Goal: Obtain resource: Obtain resource

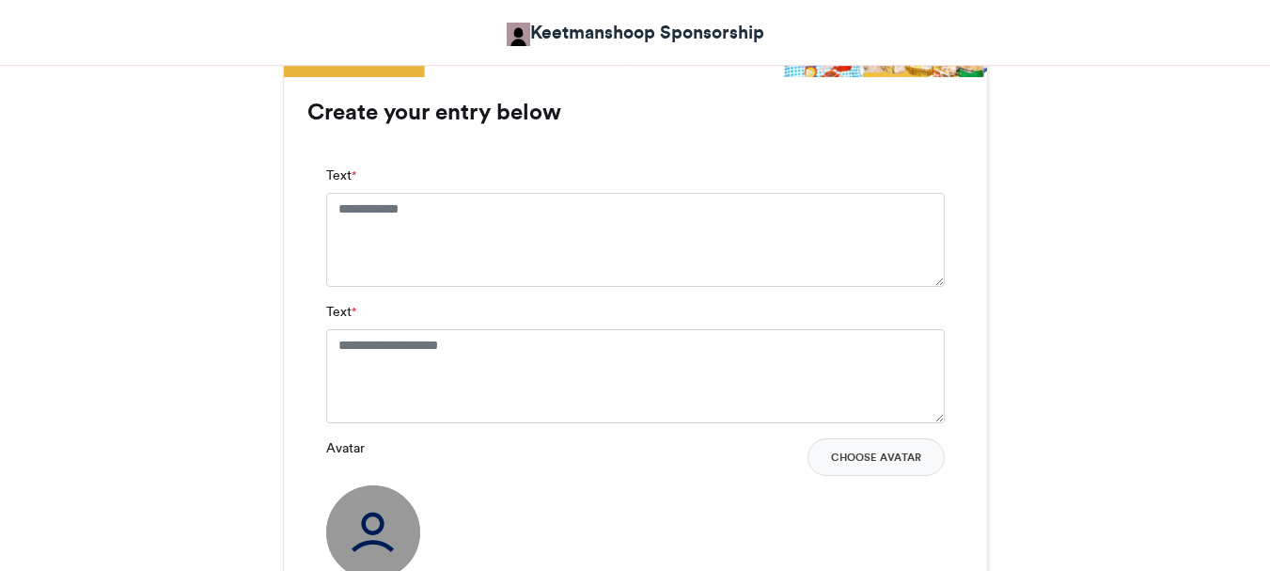
scroll to position [1410, 0]
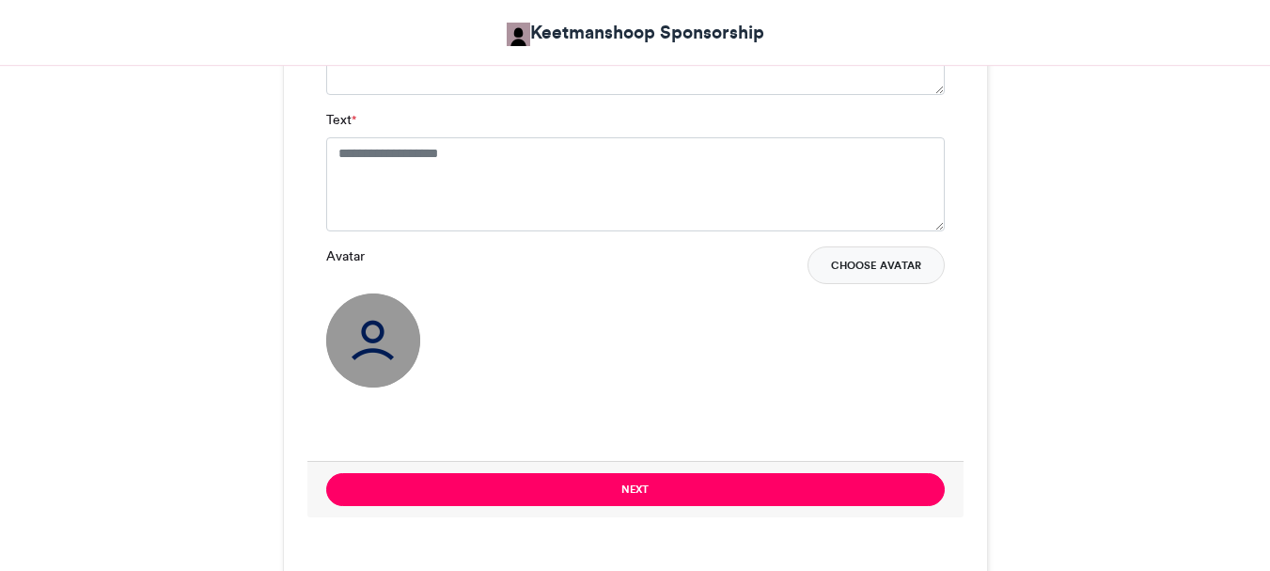
click at [865, 265] on button "Choose Avatar" at bounding box center [876, 265] width 137 height 38
click at [850, 266] on button "Choose Avatar" at bounding box center [876, 265] width 137 height 38
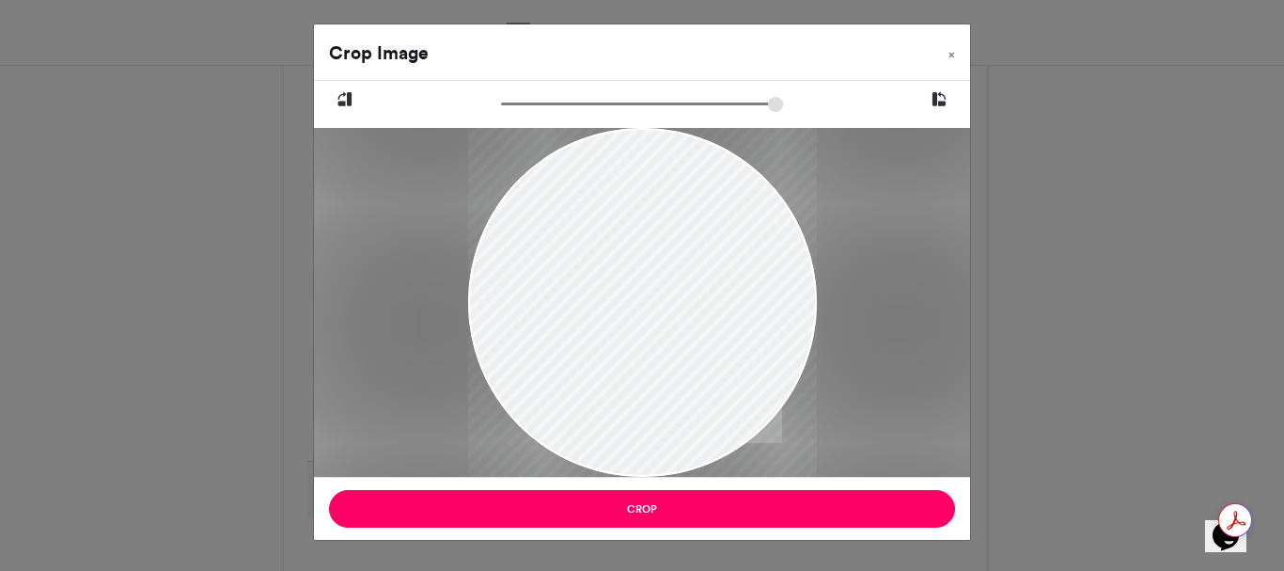
drag, startPoint x: 636, startPoint y: 188, endPoint x: 530, endPoint y: 310, distance: 161.3
click at [654, 376] on div at bounding box center [642, 330] width 349 height 404
drag, startPoint x: 495, startPoint y: 200, endPoint x: 626, endPoint y: 412, distance: 248.7
click at [659, 437] on div at bounding box center [642, 330] width 349 height 404
drag, startPoint x: 511, startPoint y: 171, endPoint x: 634, endPoint y: 436, distance: 292.3
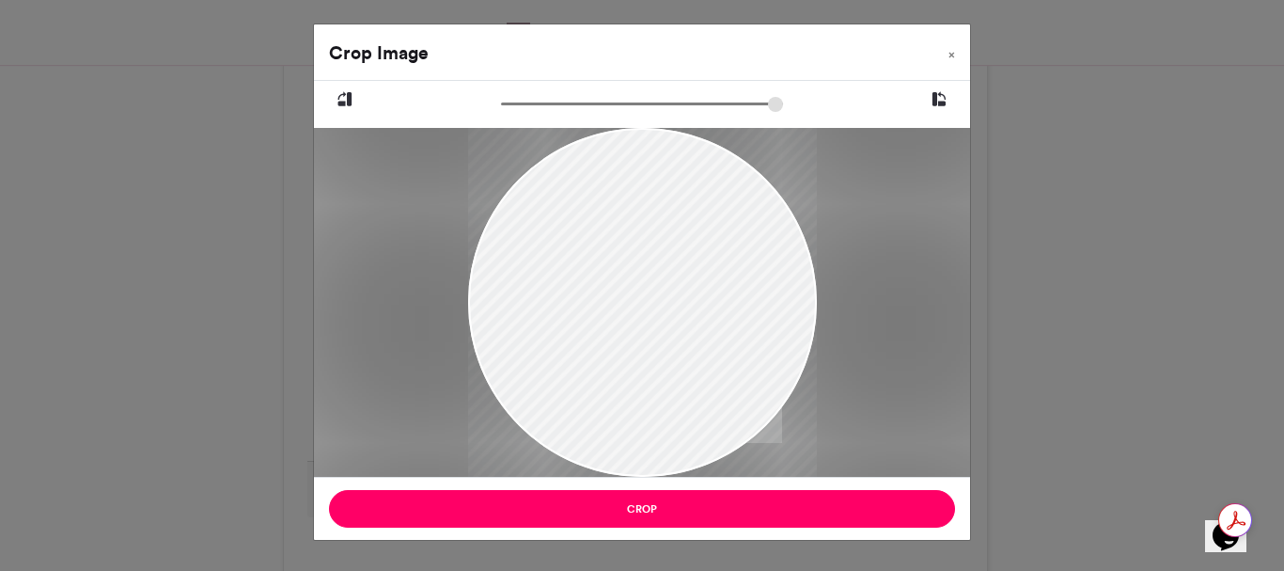
click at [634, 436] on div at bounding box center [642, 330] width 349 height 404
drag, startPoint x: 622, startPoint y: 275, endPoint x: 679, endPoint y: 302, distance: 62.7
click at [679, 302] on div at bounding box center [642, 330] width 349 height 404
click at [632, 285] on div at bounding box center [642, 330] width 349 height 404
drag, startPoint x: 547, startPoint y: 184, endPoint x: 683, endPoint y: 533, distance: 374.2
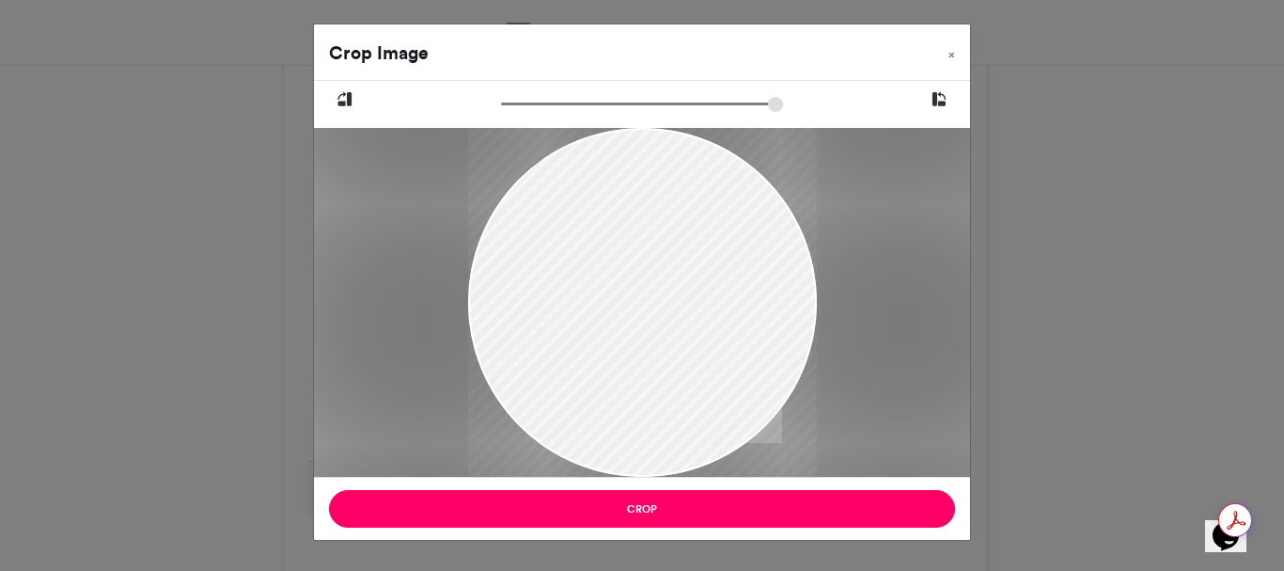
drag, startPoint x: 639, startPoint y: 216, endPoint x: 677, endPoint y: 386, distance: 174.3
click at [677, 386] on div at bounding box center [642, 325] width 349 height 404
drag, startPoint x: 533, startPoint y: 231, endPoint x: 545, endPoint y: 273, distance: 43.1
drag, startPoint x: 545, startPoint y: 273, endPoint x: 723, endPoint y: 284, distance: 178.1
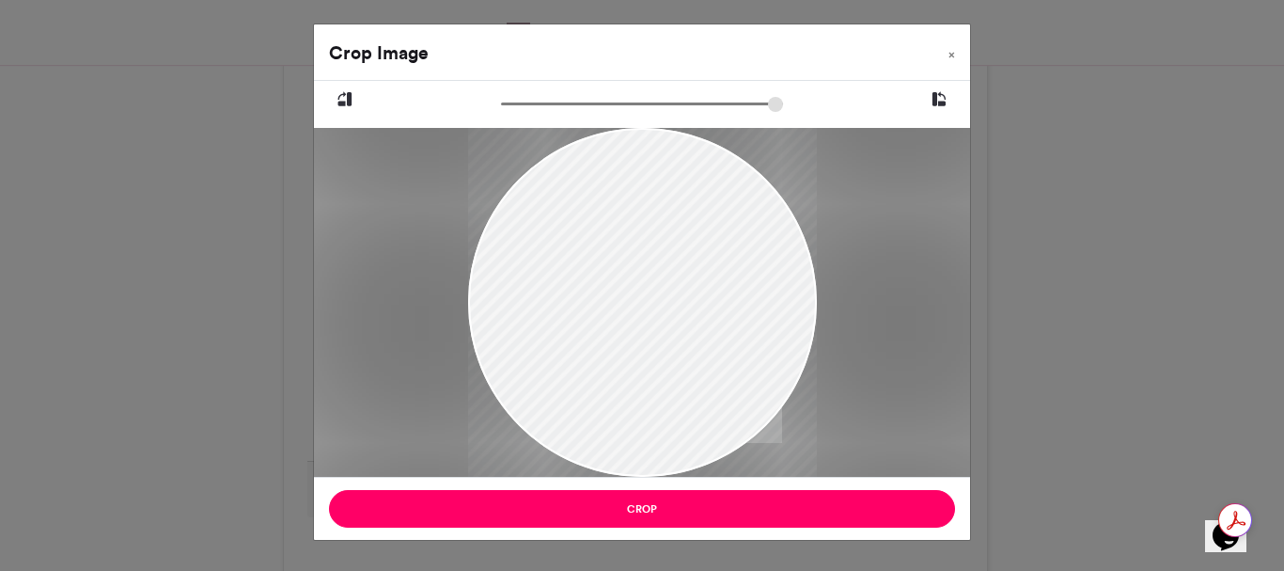
click at [723, 284] on div at bounding box center [642, 330] width 349 height 404
drag, startPoint x: 574, startPoint y: 207, endPoint x: 549, endPoint y: 291, distance: 88.3
click at [563, 320] on div at bounding box center [642, 330] width 349 height 404
drag, startPoint x: 572, startPoint y: 157, endPoint x: 623, endPoint y: 290, distance: 142.3
click at [623, 290] on div at bounding box center [642, 330] width 349 height 404
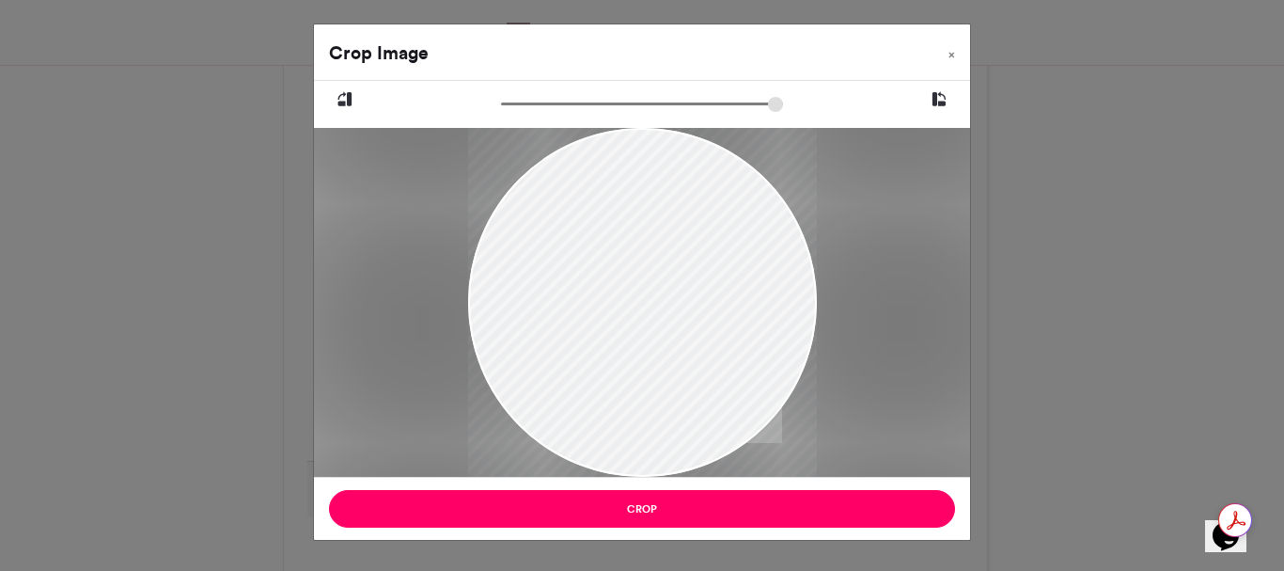
drag, startPoint x: 587, startPoint y: 231, endPoint x: 607, endPoint y: 324, distance: 95.4
click at [607, 324] on div at bounding box center [642, 330] width 349 height 404
drag, startPoint x: 526, startPoint y: 181, endPoint x: 609, endPoint y: 398, distance: 232.7
click at [616, 337] on div at bounding box center [642, 330] width 349 height 404
drag, startPoint x: 645, startPoint y: 134, endPoint x: 660, endPoint y: 341, distance: 207.4
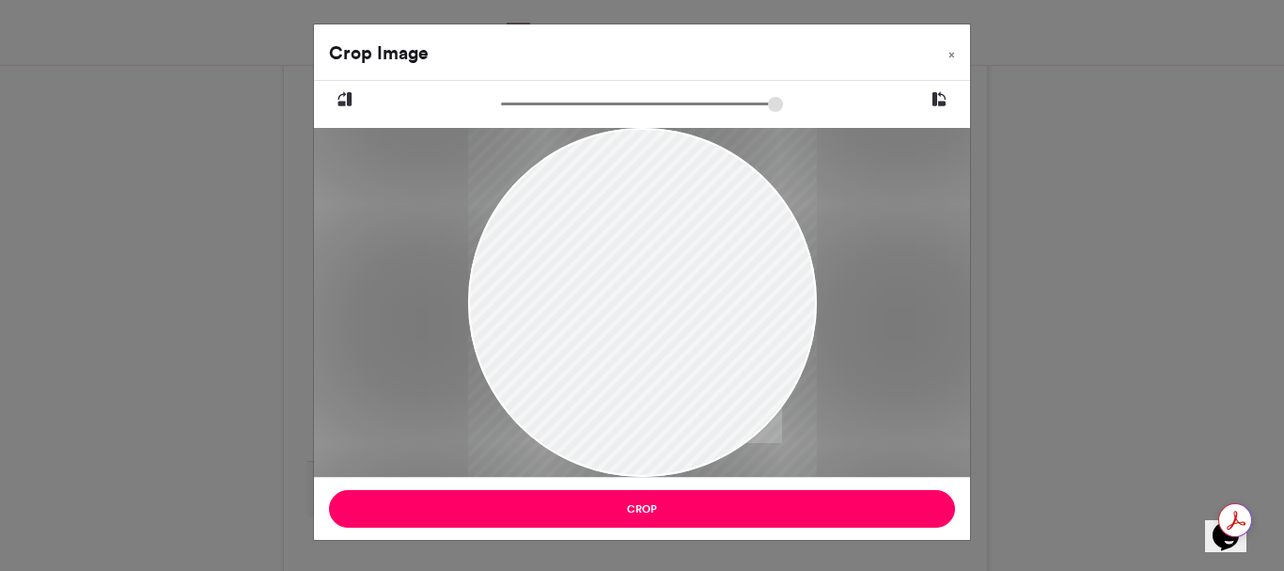
click at [668, 349] on div at bounding box center [642, 330] width 349 height 404
drag, startPoint x: 613, startPoint y: 187, endPoint x: 637, endPoint y: 239, distance: 57.2
click at [637, 239] on div at bounding box center [642, 330] width 349 height 404
drag, startPoint x: 625, startPoint y: 505, endPoint x: 587, endPoint y: 480, distance: 45.6
click at [626, 504] on button "Crop" at bounding box center [642, 509] width 626 height 38
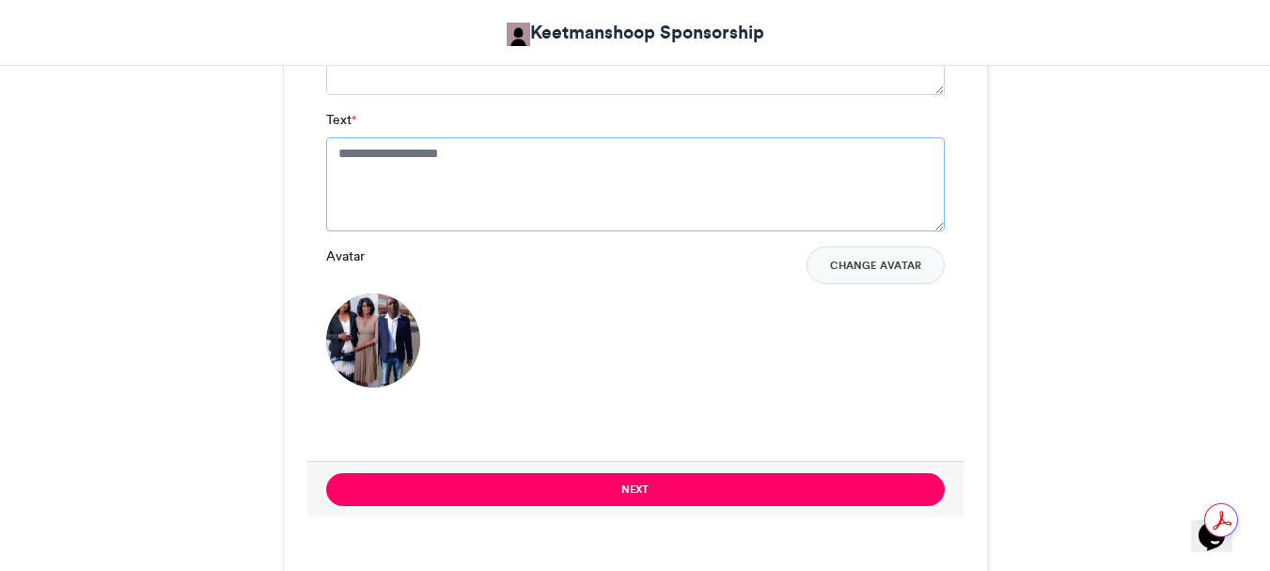
click at [503, 151] on textarea "Text *" at bounding box center [635, 184] width 619 height 94
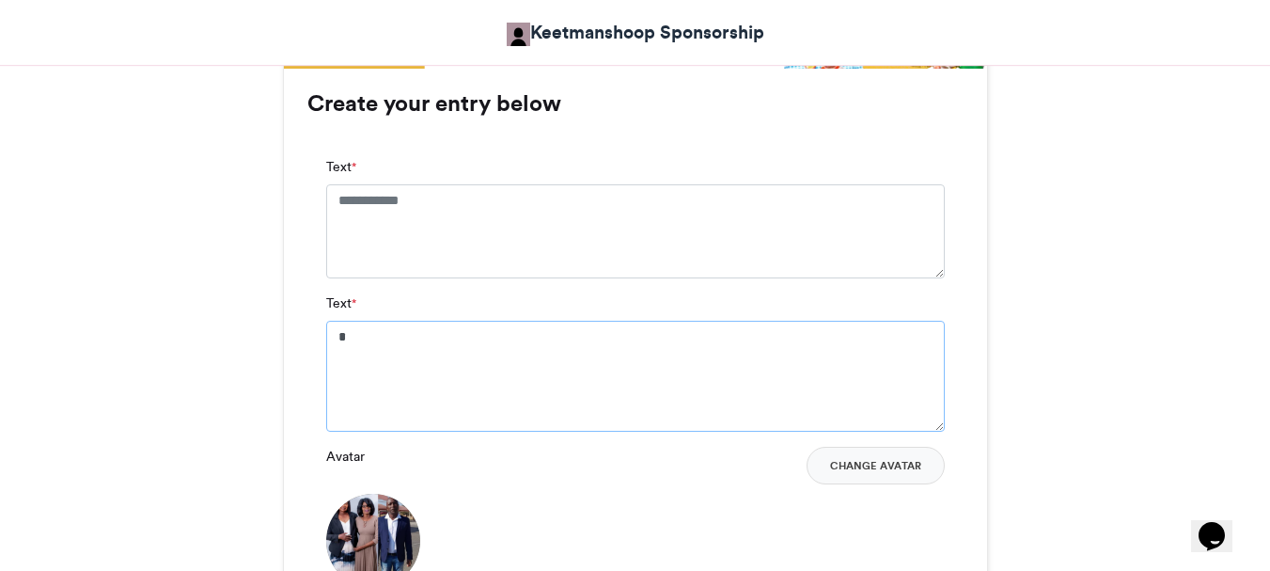
scroll to position [1222, 0]
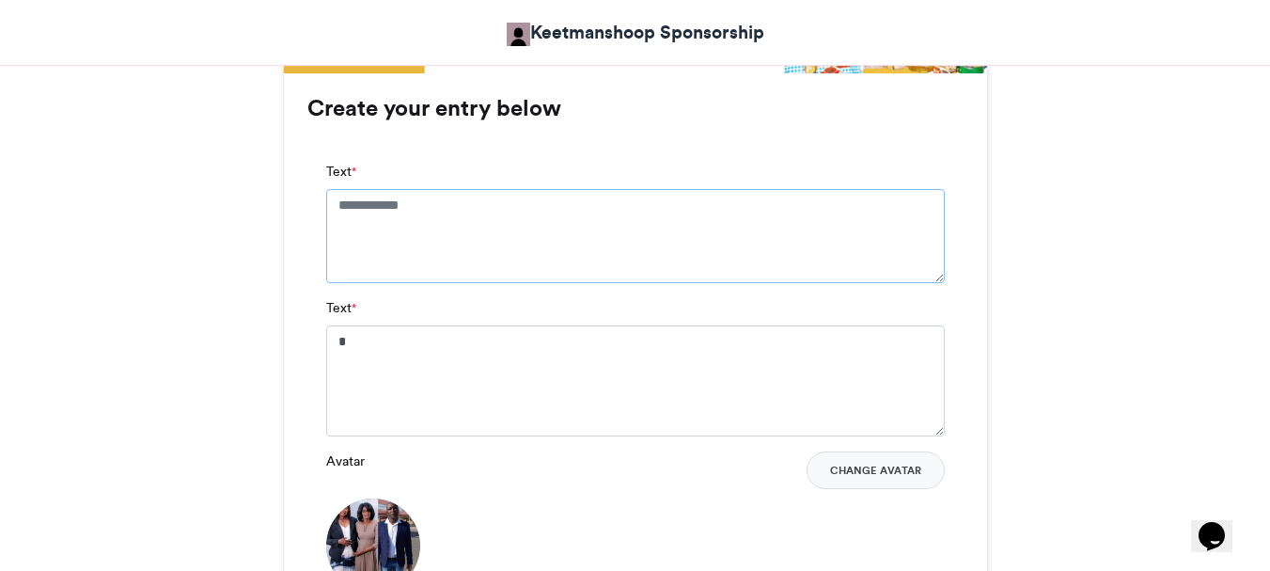
drag, startPoint x: 336, startPoint y: 197, endPoint x: 347, endPoint y: 197, distance: 11.3
click at [338, 197] on textarea "Text *" at bounding box center [635, 236] width 619 height 94
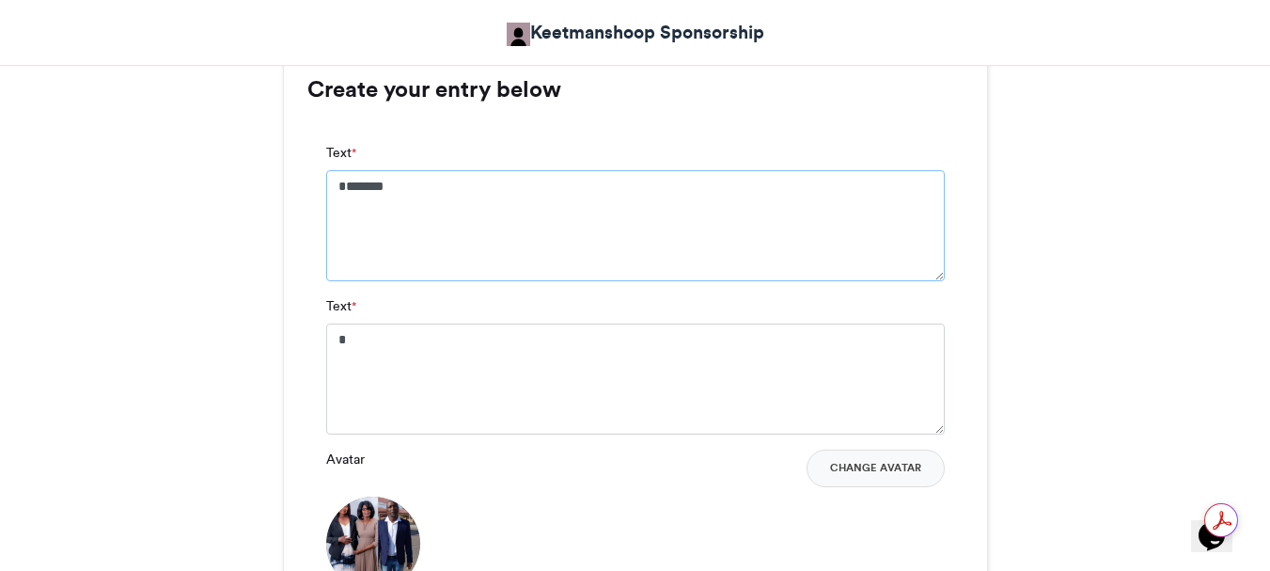
scroll to position [1316, 0]
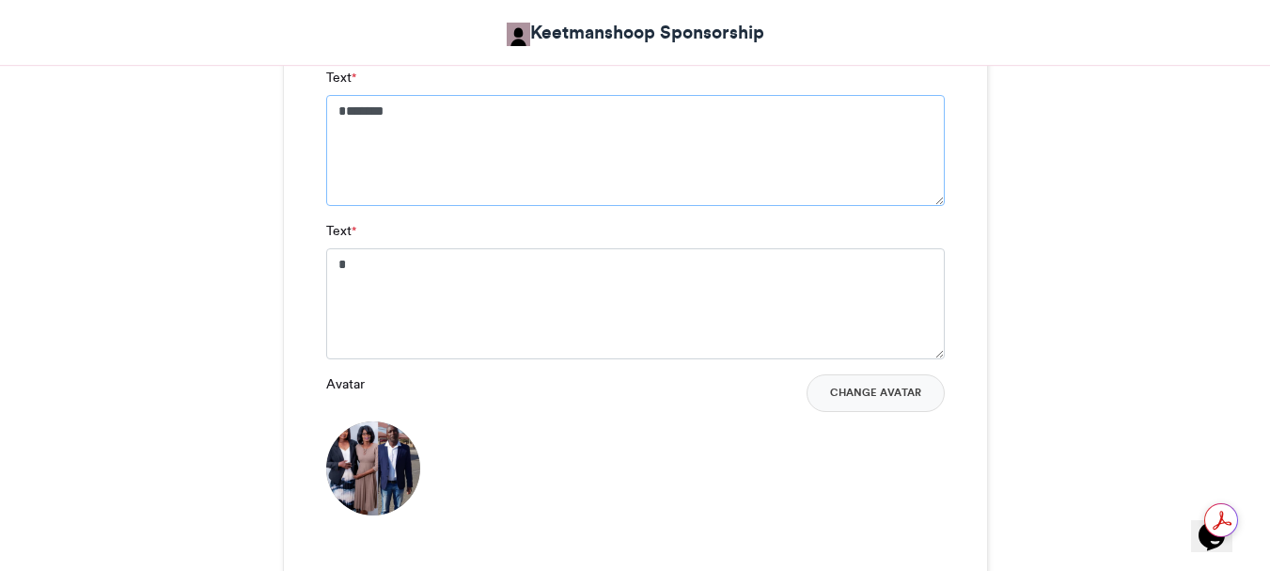
type textarea "*******"
click at [361, 275] on textarea "Text *" at bounding box center [635, 303] width 619 height 111
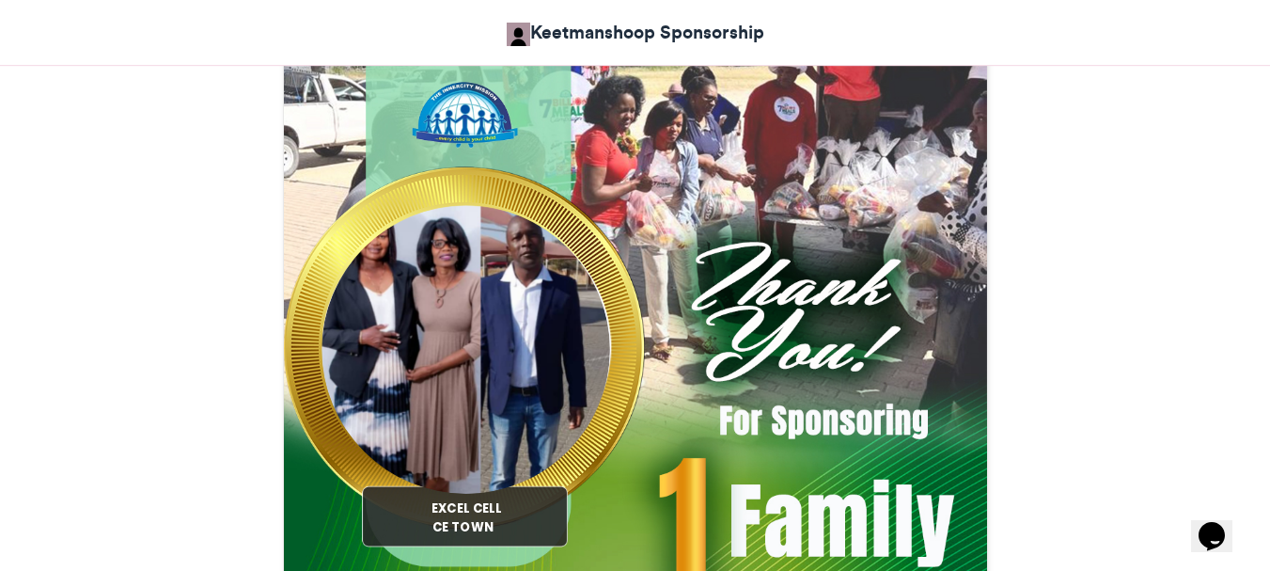
scroll to position [564, 0]
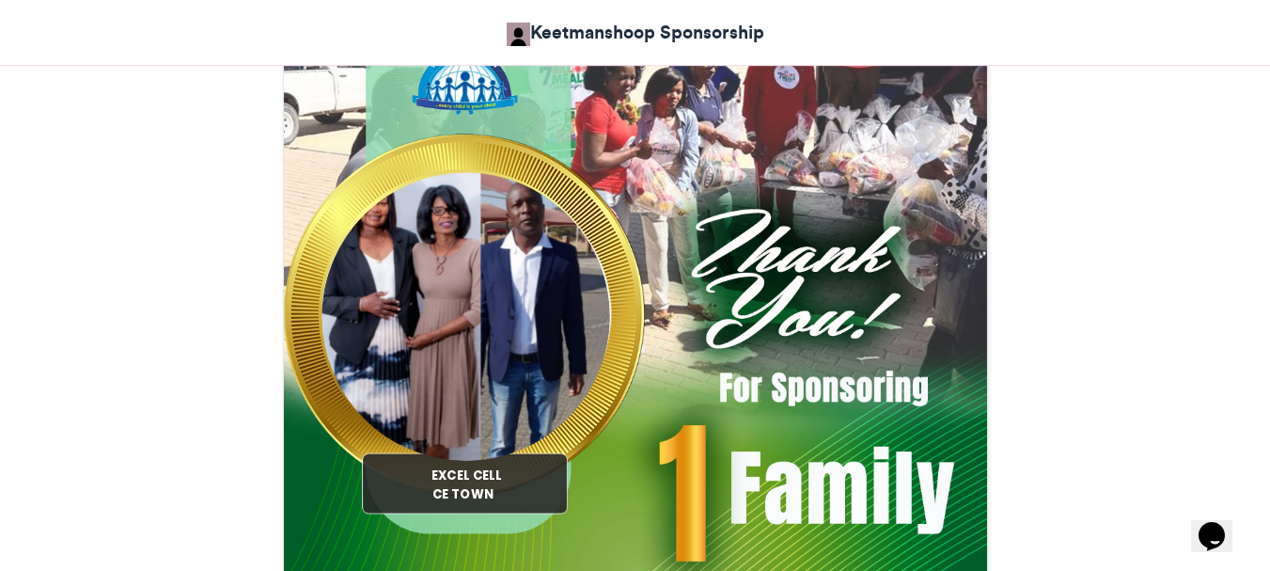
type textarea "**********"
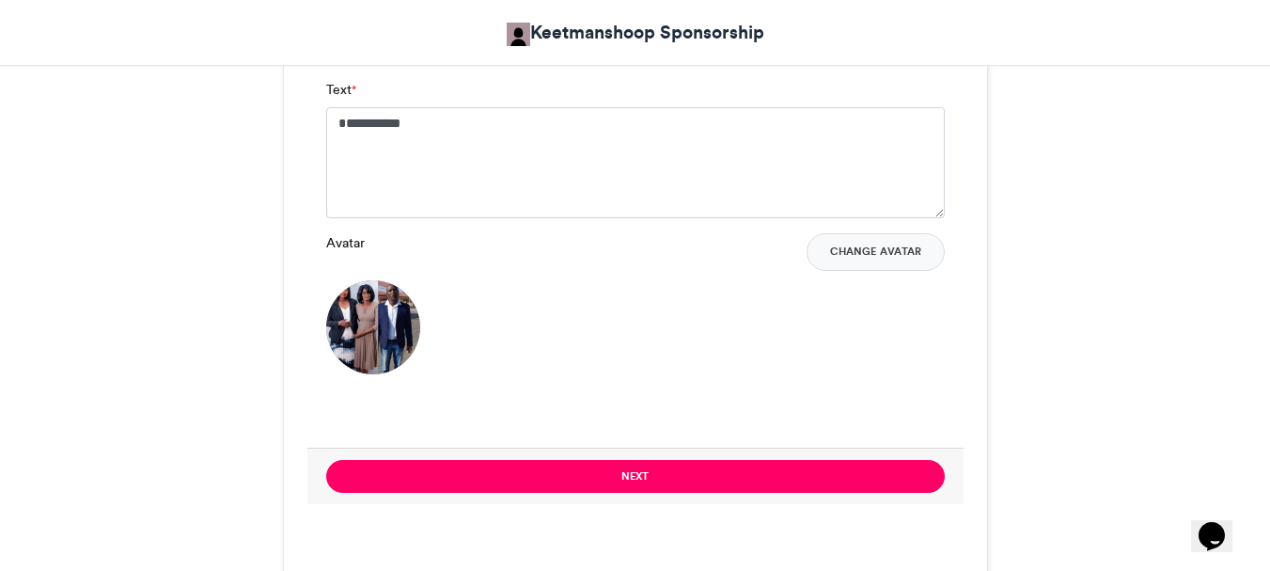
scroll to position [1598, 0]
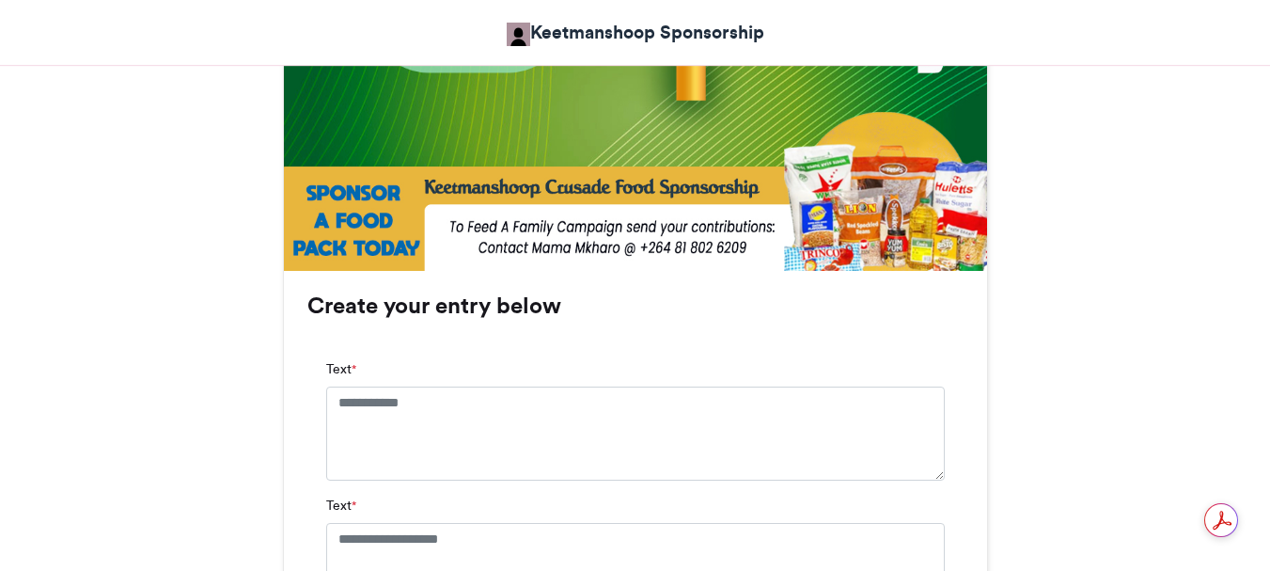
scroll to position [1034, 0]
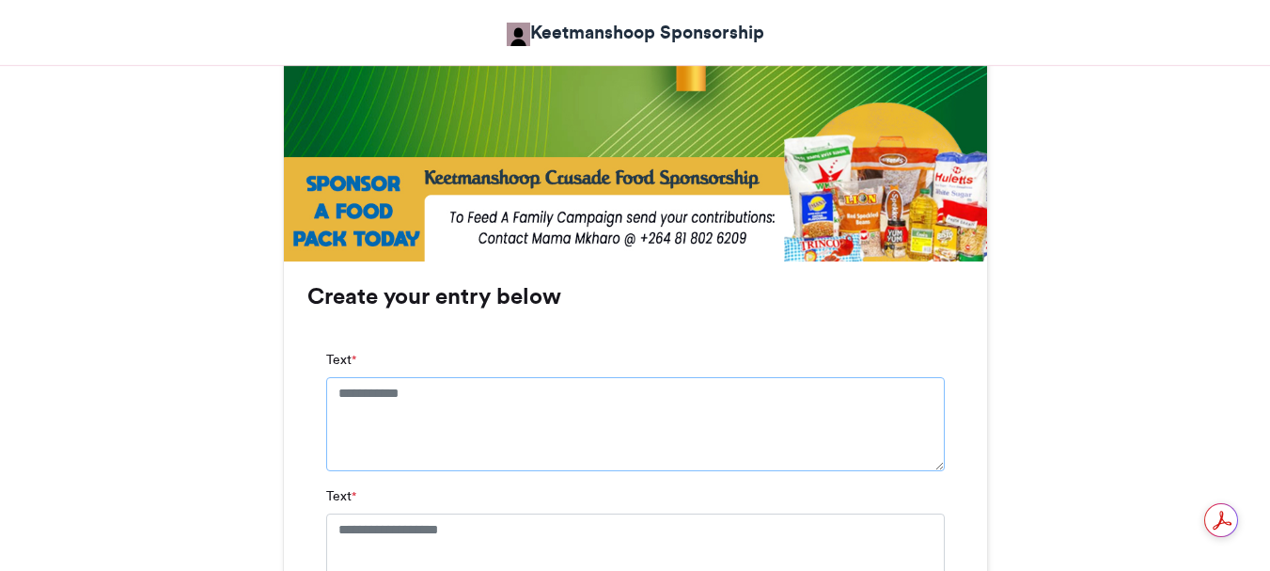
click at [448, 393] on textarea "Text *" at bounding box center [635, 424] width 619 height 94
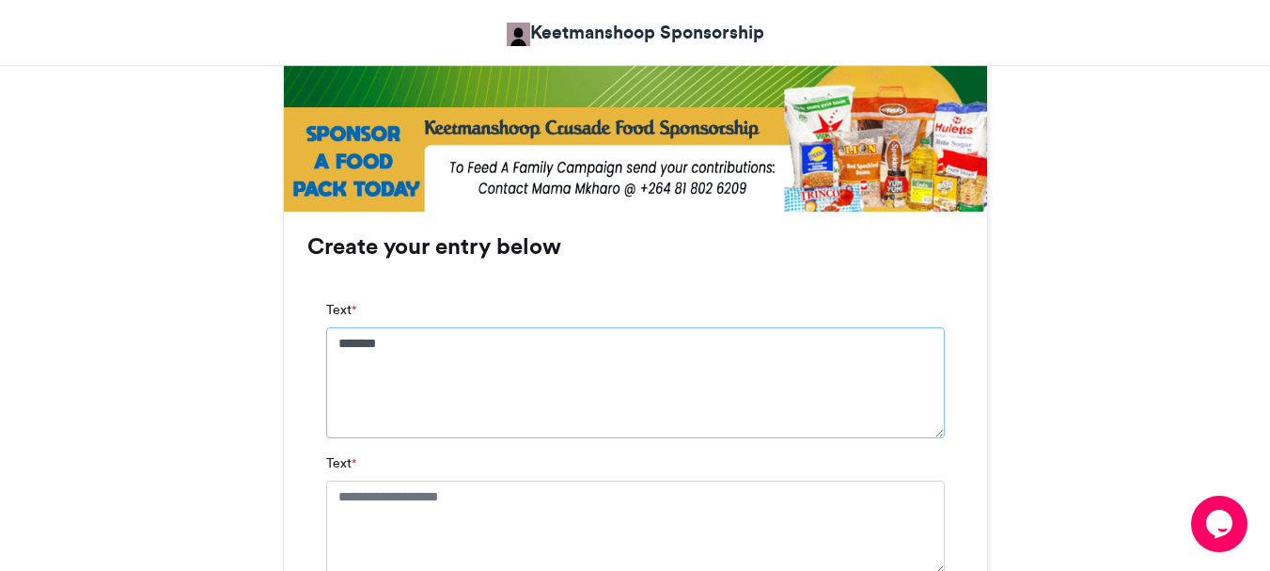
scroll to position [1222, 0]
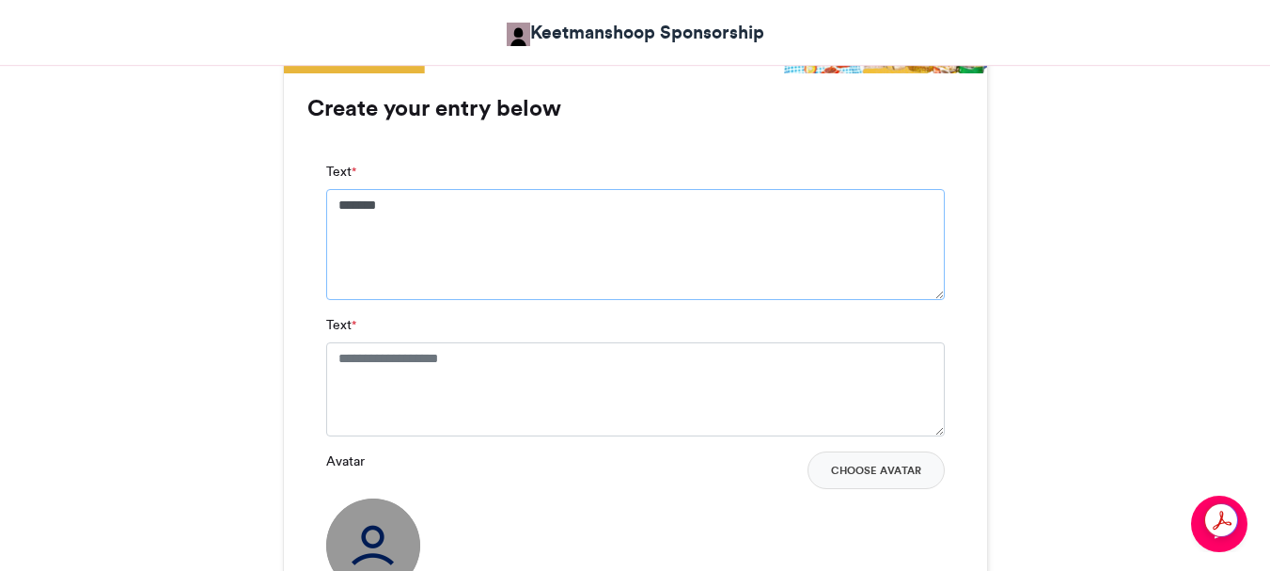
type textarea "*******"
click at [507, 357] on textarea "Text *" at bounding box center [635, 389] width 619 height 94
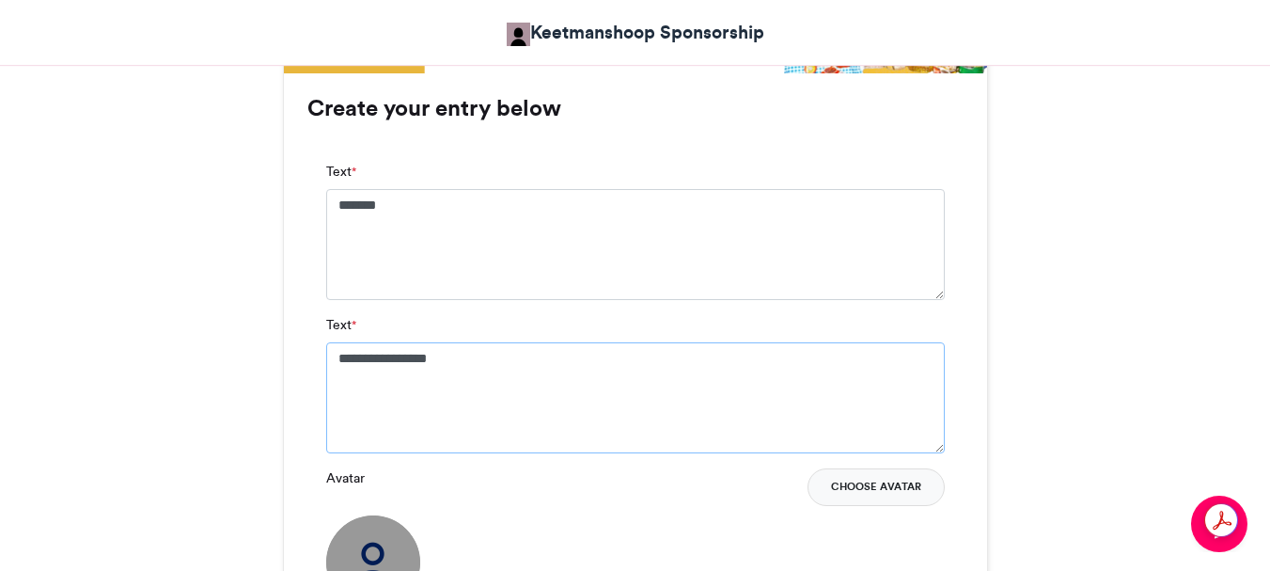
type textarea "**********"
click at [875, 480] on button "Choose Avatar" at bounding box center [876, 487] width 137 height 38
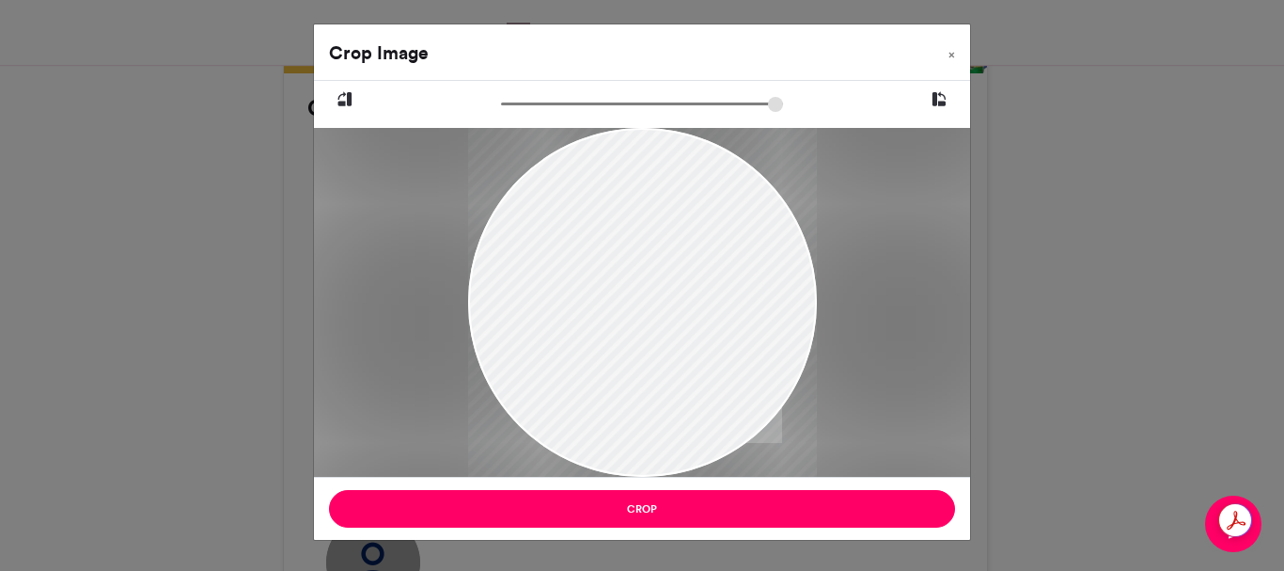
drag, startPoint x: 654, startPoint y: 367, endPoint x: 627, endPoint y: 271, distance: 99.7
click at [627, 271] on div at bounding box center [642, 244] width 349 height 465
drag, startPoint x: 511, startPoint y: 103, endPoint x: 548, endPoint y: 98, distance: 38.0
type input "******"
click at [548, 98] on input "zoom" at bounding box center [642, 104] width 282 height 18
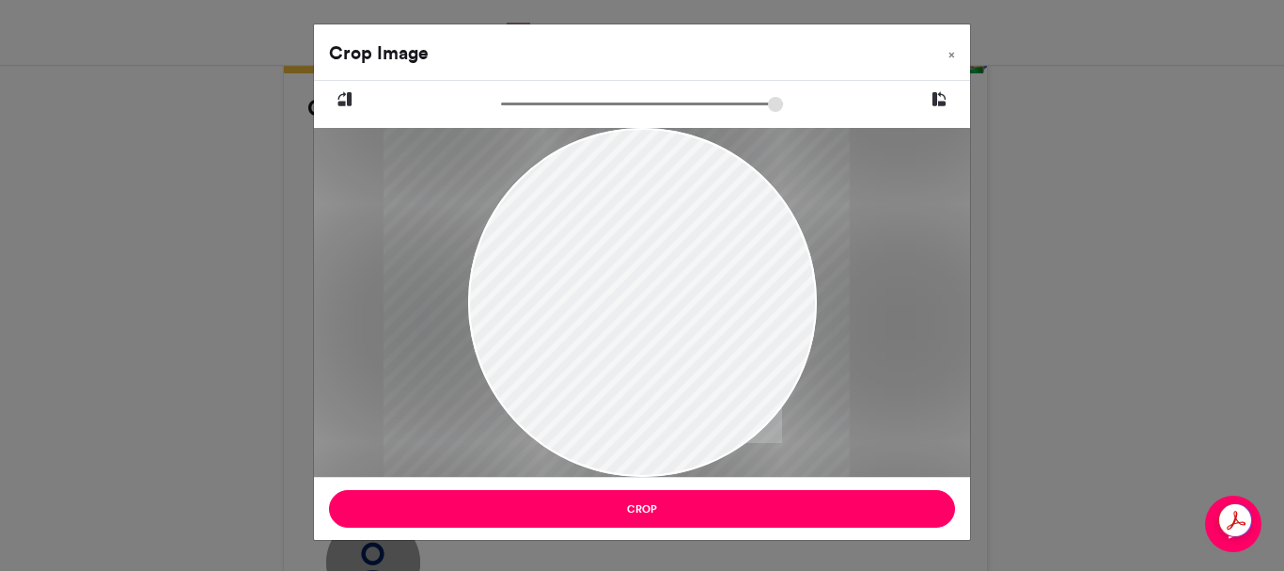
drag, startPoint x: 693, startPoint y: 300, endPoint x: 667, endPoint y: 299, distance: 26.3
click at [667, 299] on div at bounding box center [616, 224] width 466 height 621
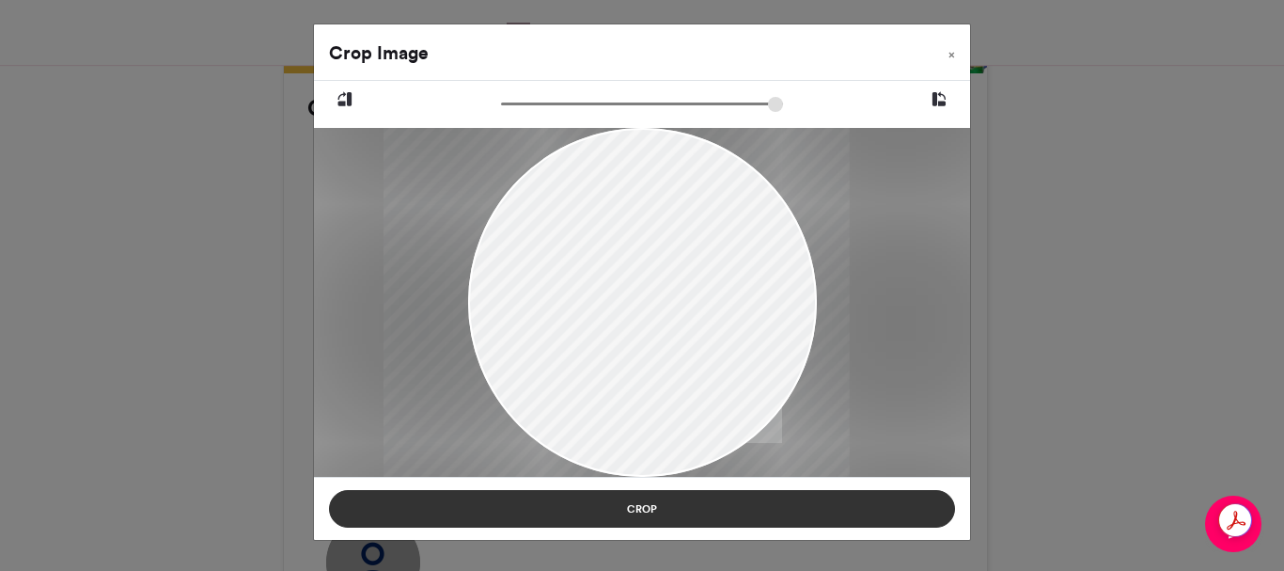
click at [651, 509] on button "Crop" at bounding box center [642, 509] width 626 height 38
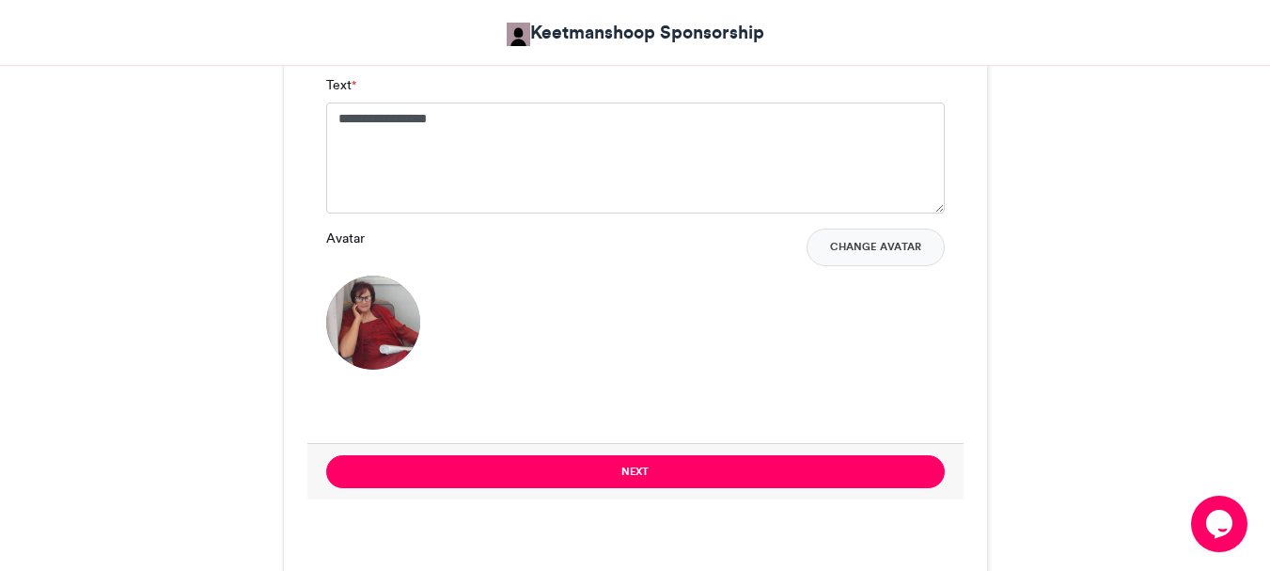
scroll to position [1504, 0]
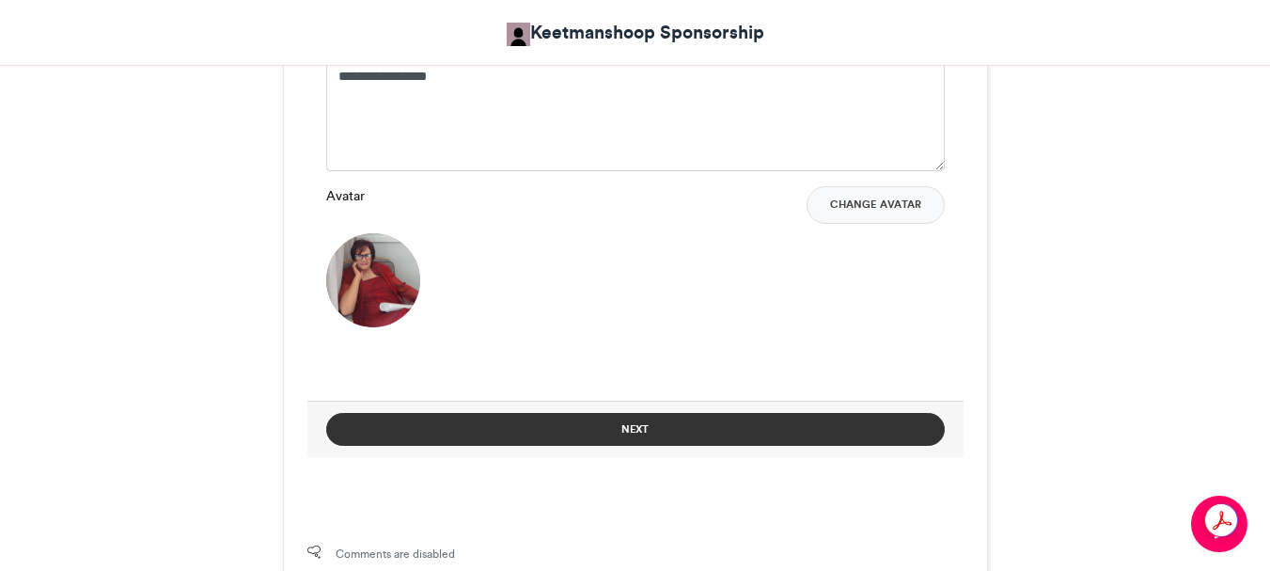
click at [648, 432] on button "Next" at bounding box center [635, 429] width 619 height 33
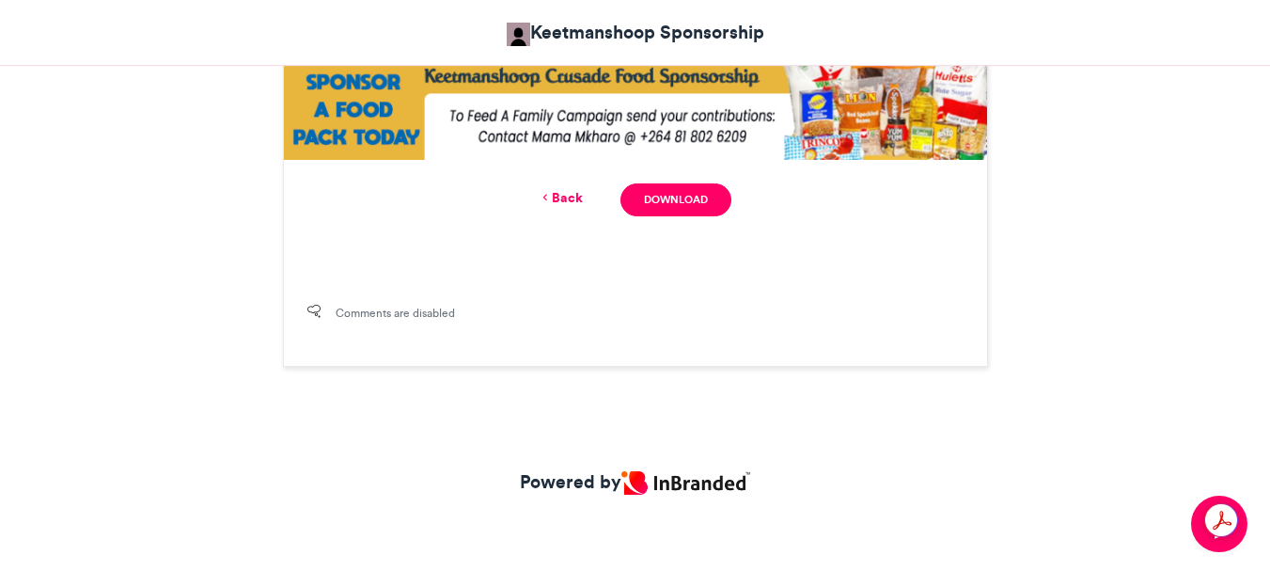
scroll to position [935, 0]
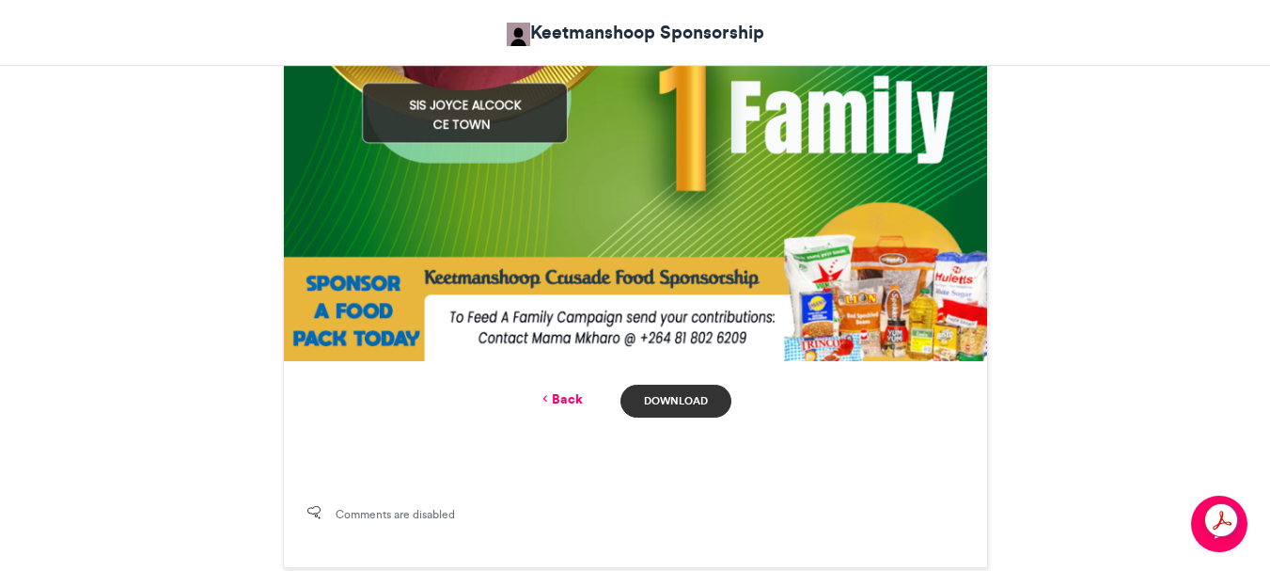
click at [661, 398] on link "Download" at bounding box center [676, 401] width 110 height 33
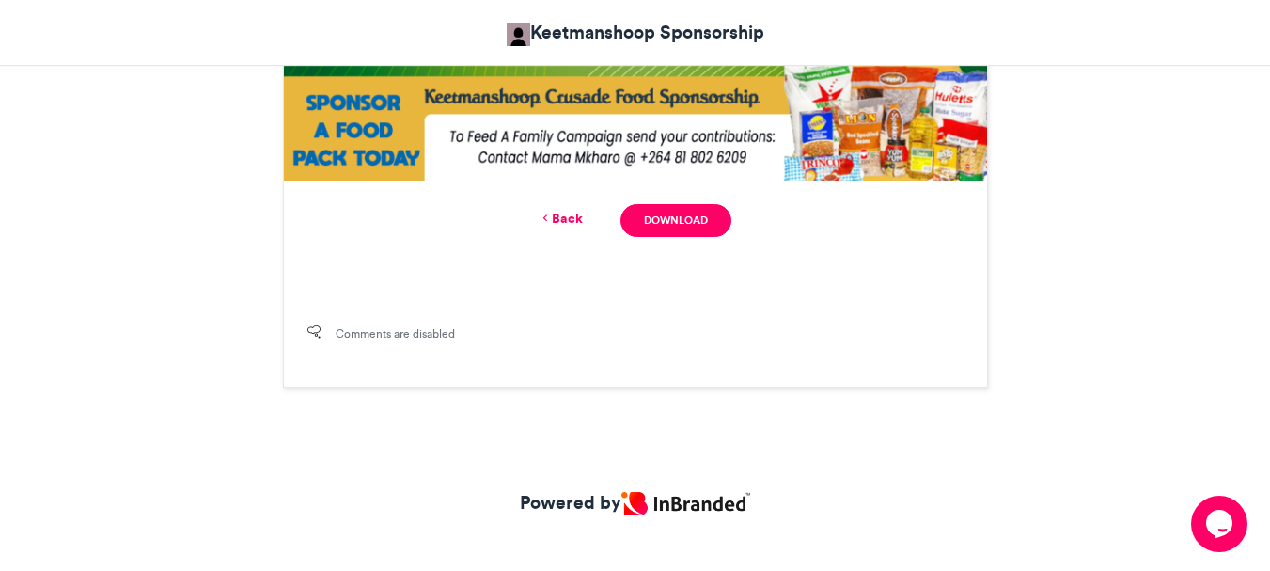
scroll to position [1136, 0]
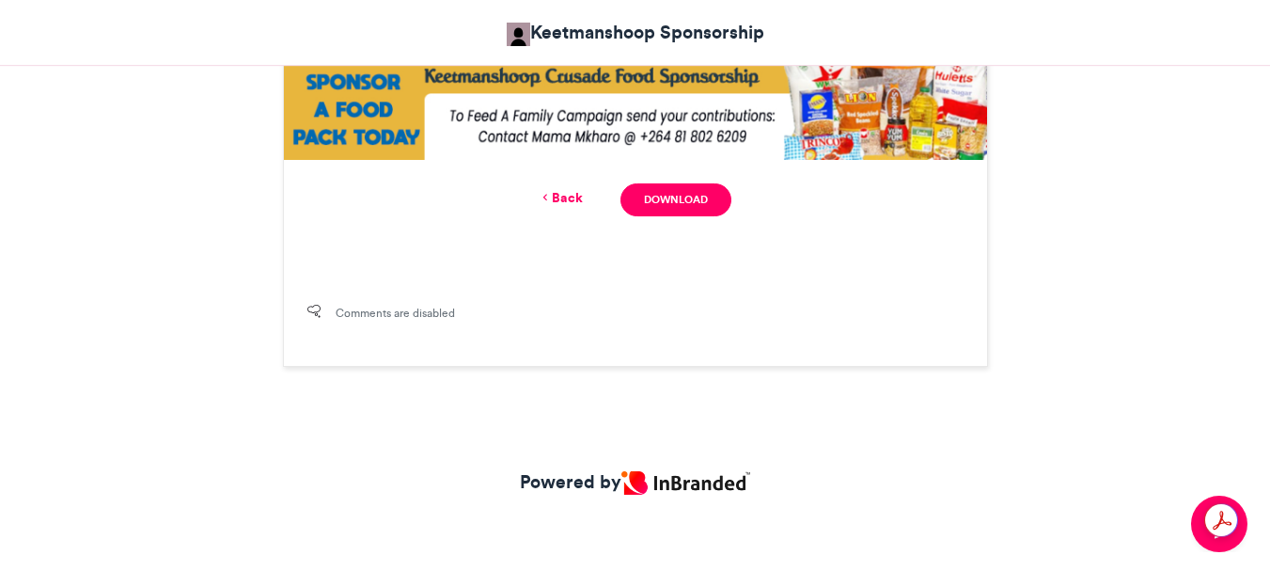
click at [565, 203] on link "Back" at bounding box center [561, 198] width 44 height 20
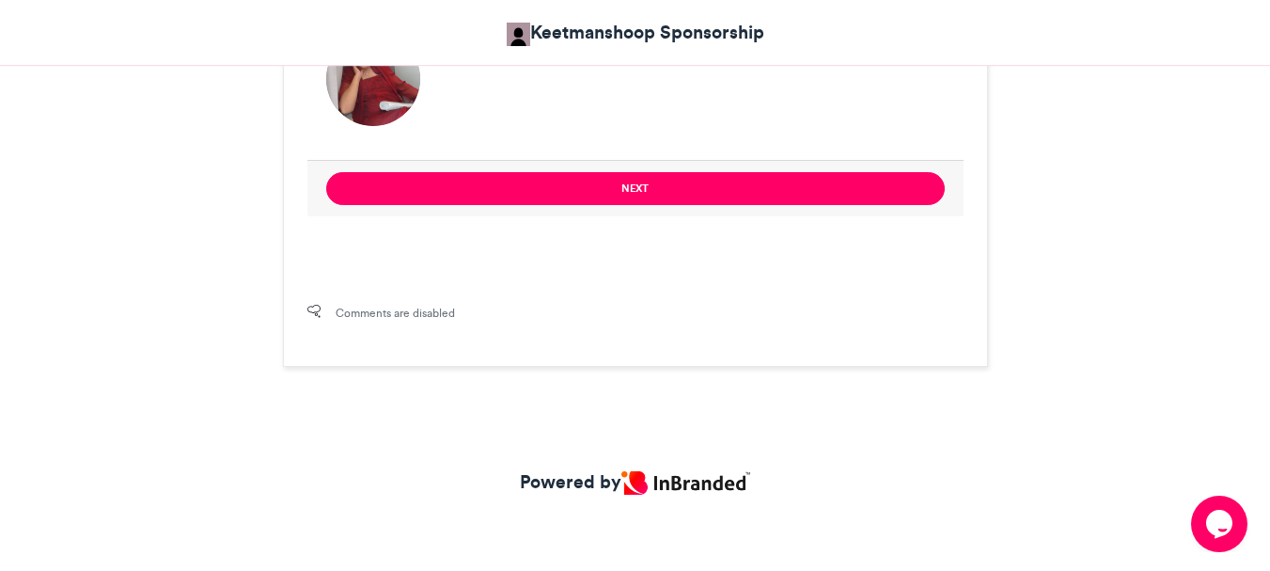
click at [565, 203] on button "Next" at bounding box center [635, 188] width 619 height 33
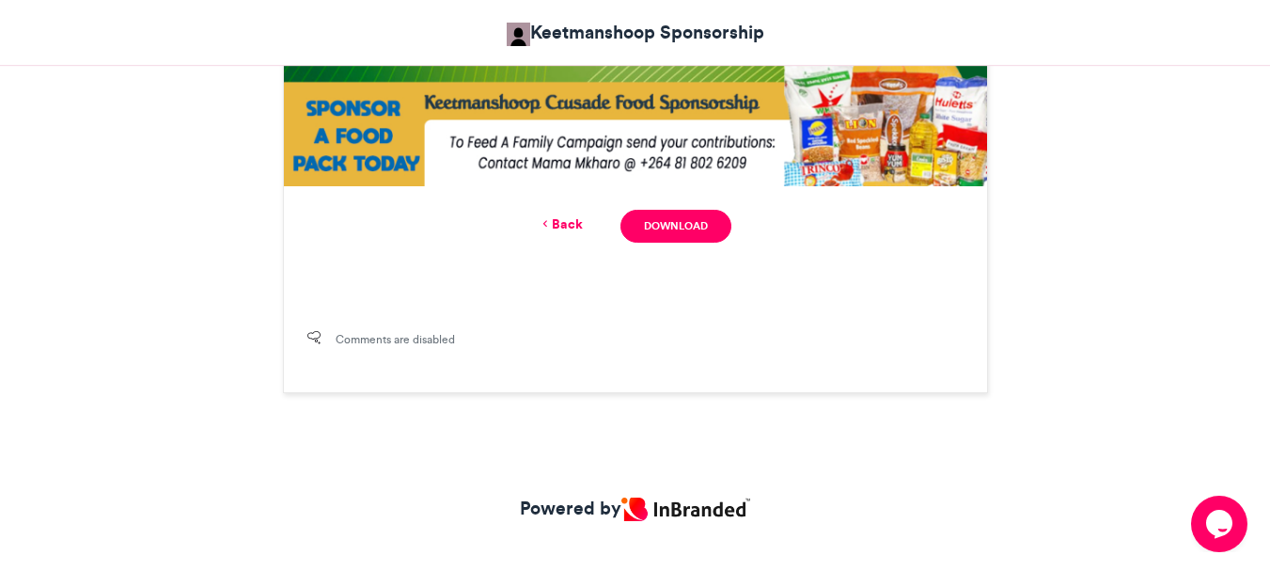
scroll to position [1136, 0]
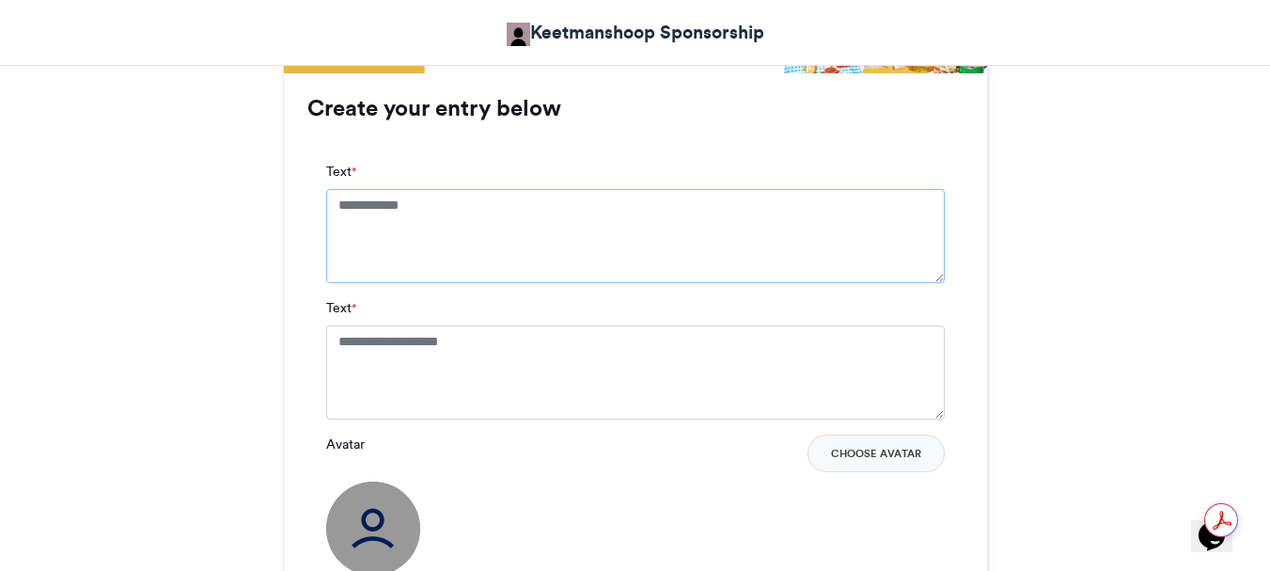
click at [434, 208] on textarea "Text *" at bounding box center [635, 236] width 619 height 94
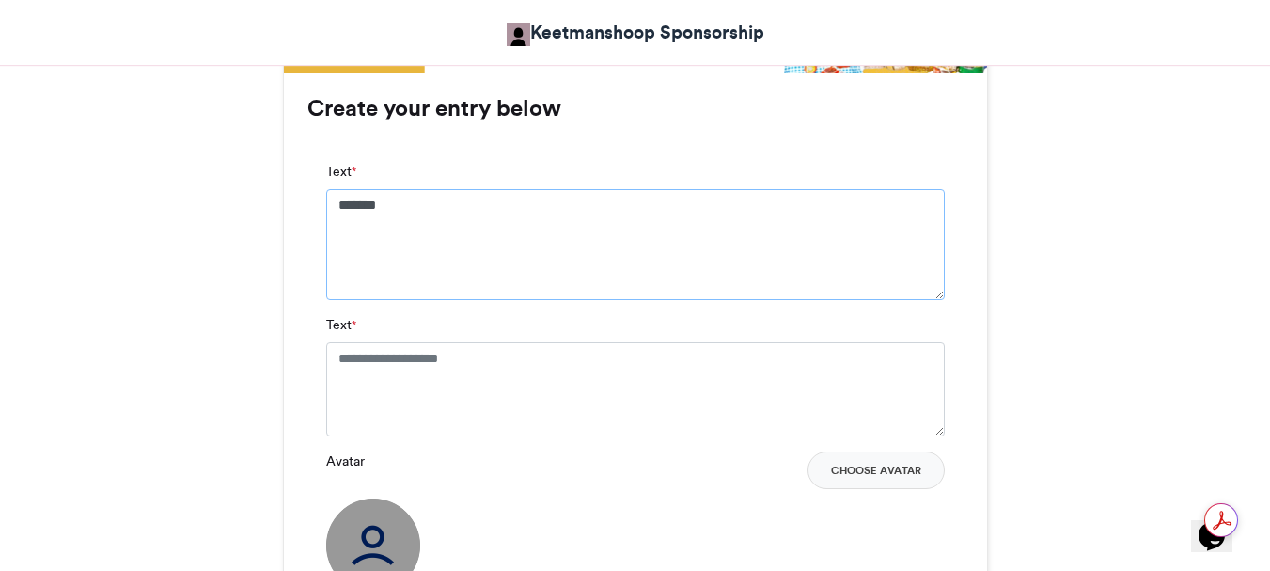
type textarea "*******"
click at [503, 365] on textarea "Text *" at bounding box center [635, 389] width 619 height 94
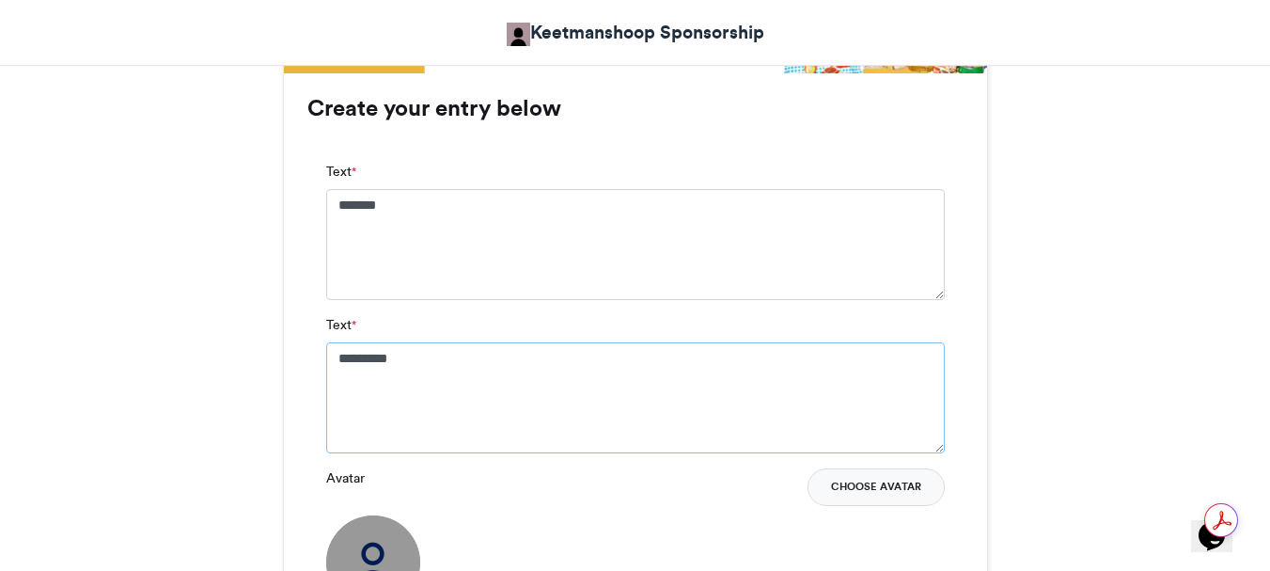
type textarea "*********"
click at [893, 488] on button "Choose Avatar" at bounding box center [876, 487] width 137 height 38
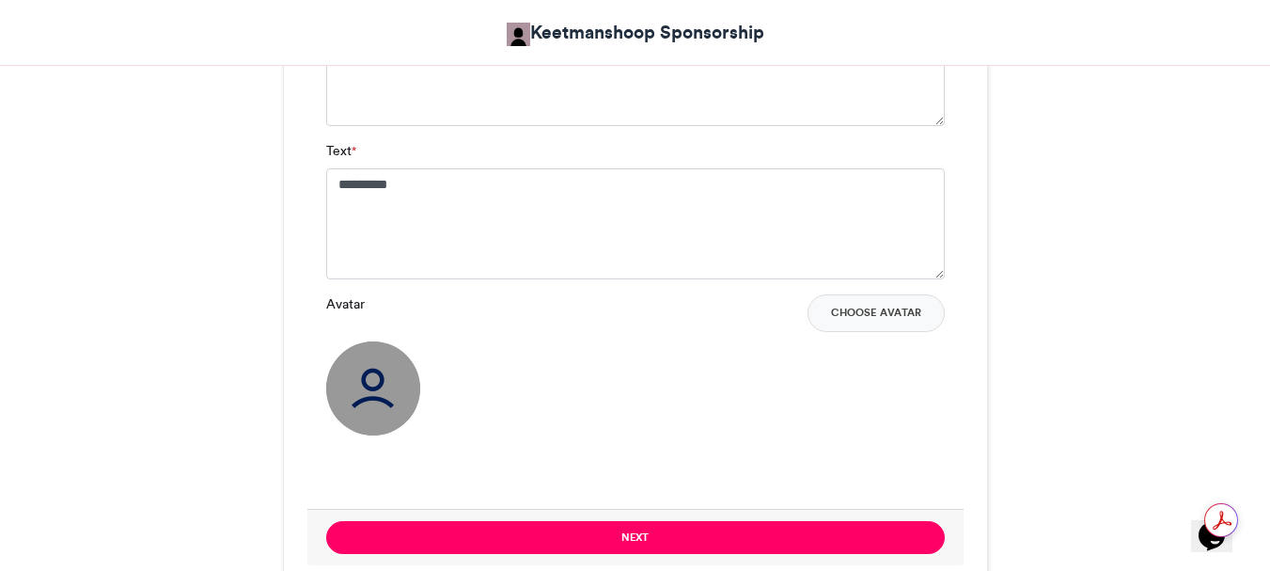
scroll to position [1504, 0]
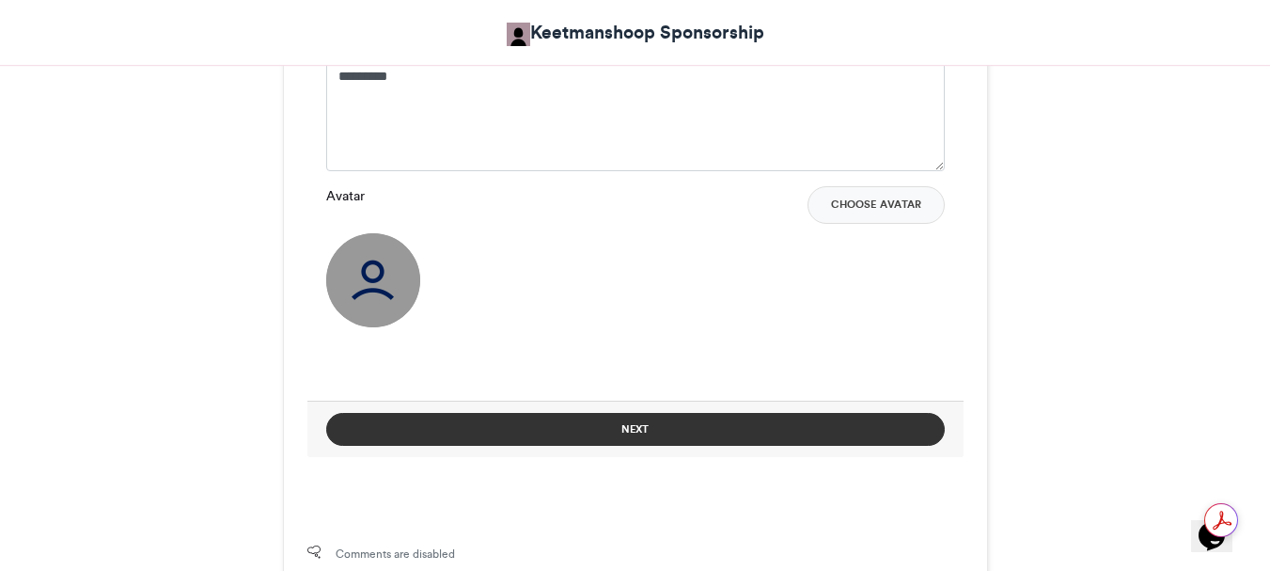
click at [631, 423] on button "Next" at bounding box center [635, 429] width 619 height 33
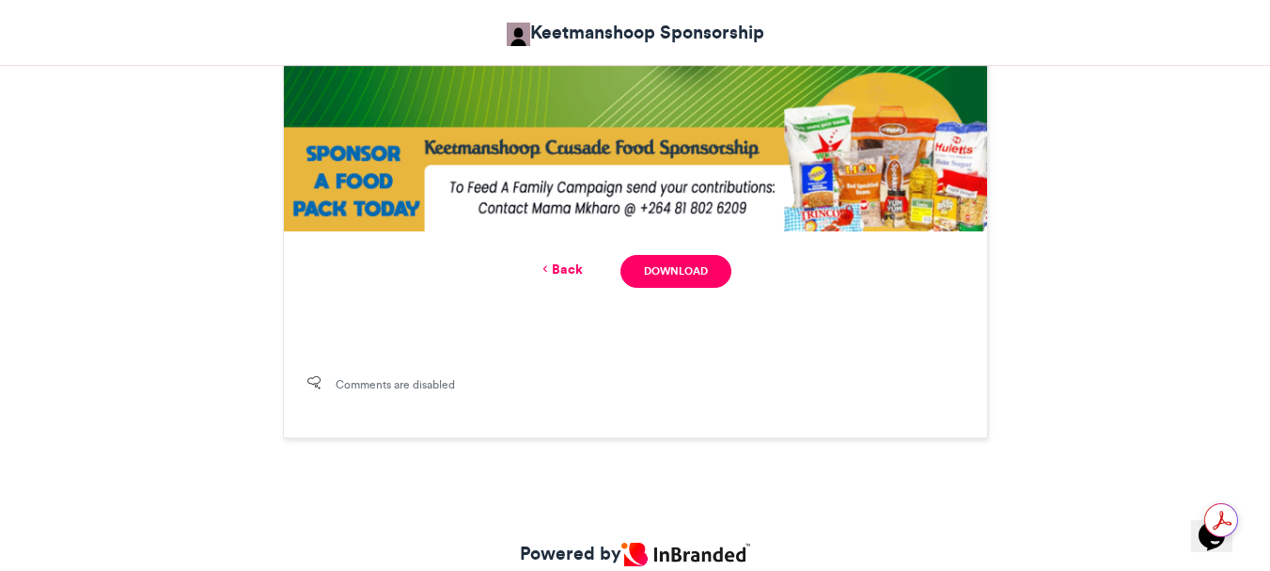
scroll to position [1123, 0]
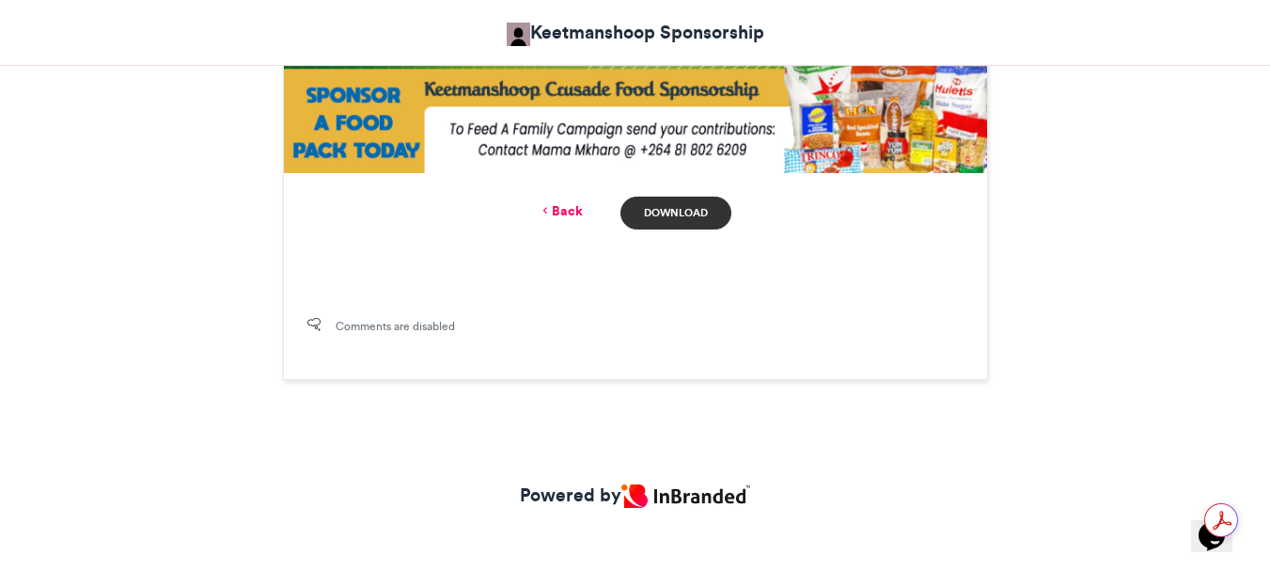
click at [652, 207] on link "Download" at bounding box center [676, 213] width 110 height 33
